Goal: Information Seeking & Learning: Learn about a topic

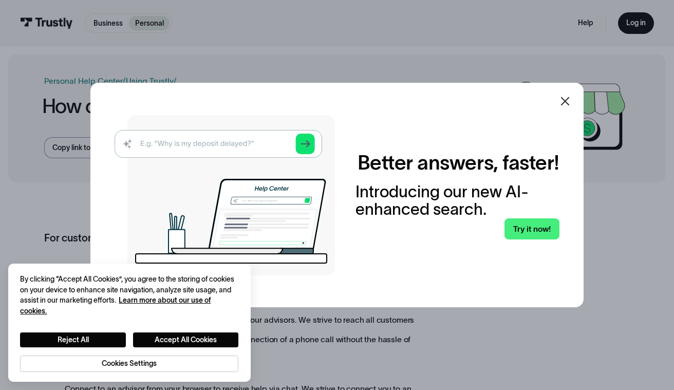
click at [567, 99] on icon at bounding box center [565, 101] width 9 height 9
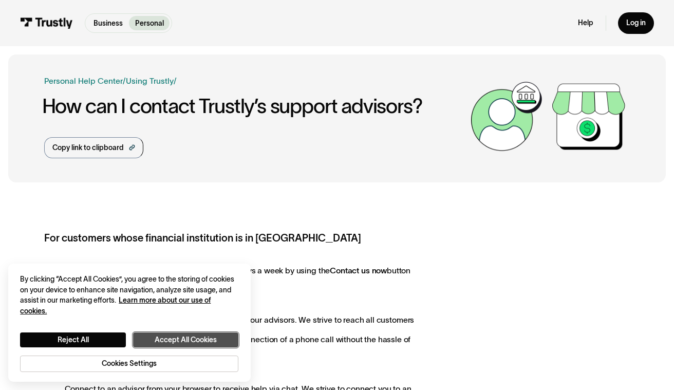
click at [150, 343] on button "Accept All Cookies" at bounding box center [186, 339] width 106 height 15
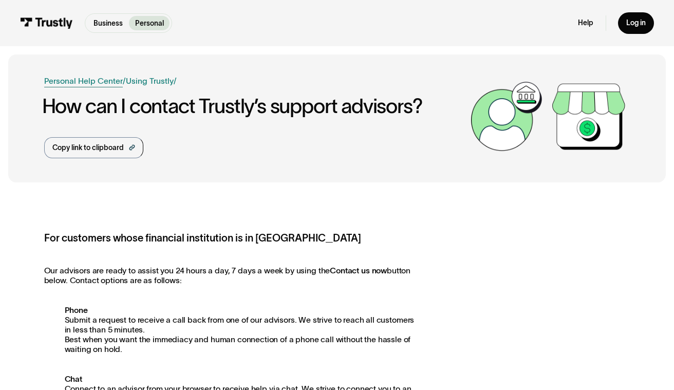
click at [116, 84] on link "Personal Help Center" at bounding box center [83, 81] width 79 height 12
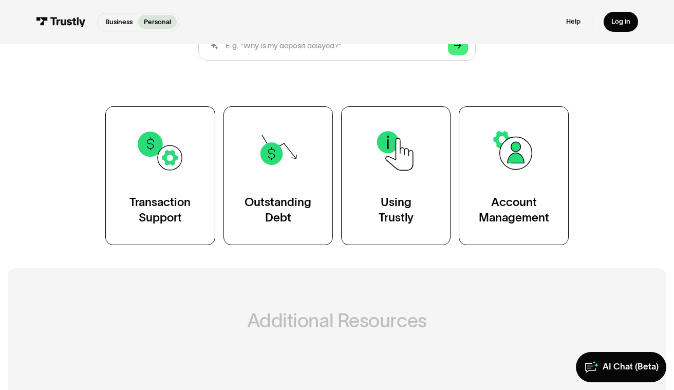
scroll to position [141, 0]
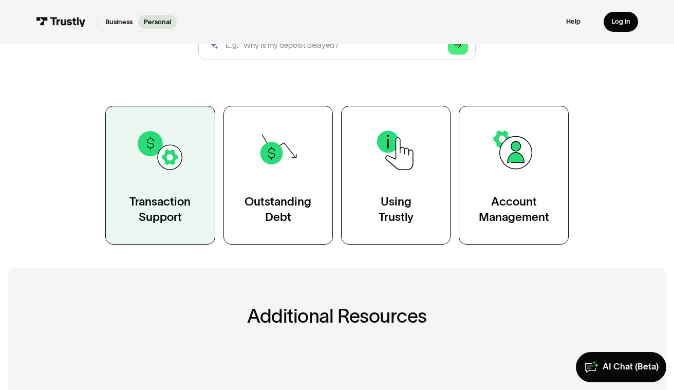
click at [176, 162] on img at bounding box center [161, 150] width 50 height 50
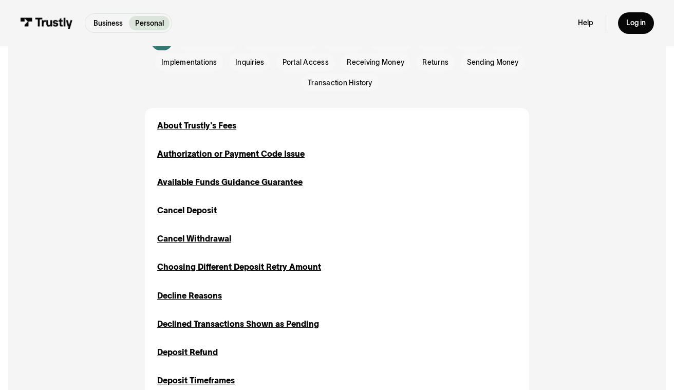
scroll to position [270, 0]
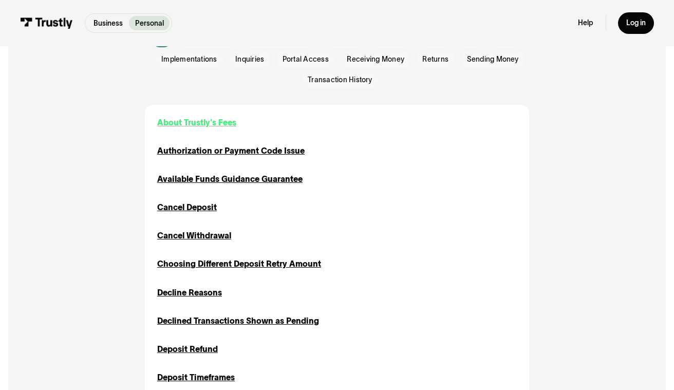
click at [220, 126] on div "About Trustly's Fees" at bounding box center [196, 123] width 79 height 12
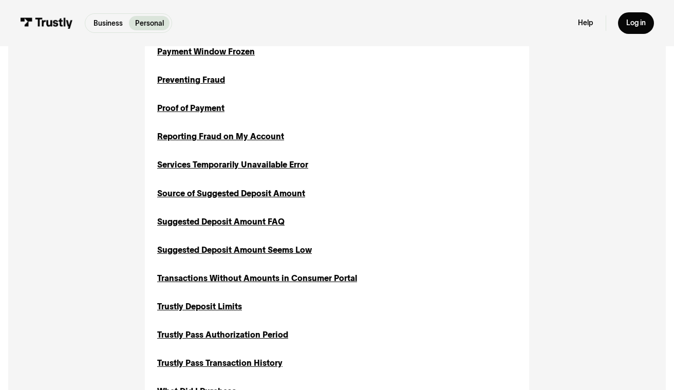
scroll to position [963, 0]
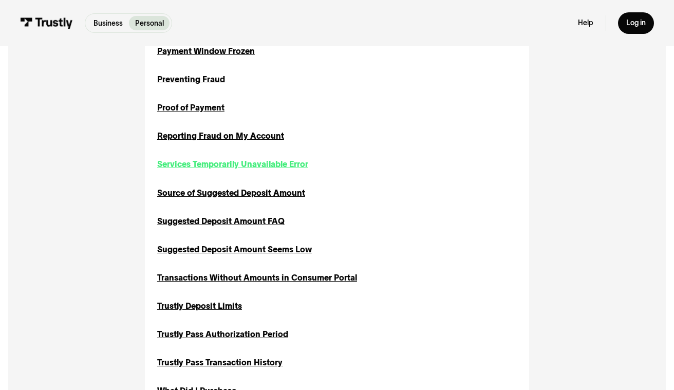
click at [274, 164] on div "Services Temporarily Unavailable Error" at bounding box center [232, 164] width 151 height 12
